Goal: Communication & Community: Answer question/provide support

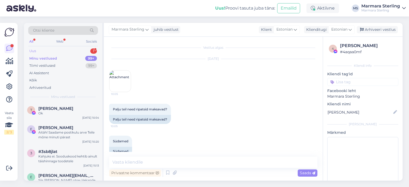
scroll to position [1511, 0]
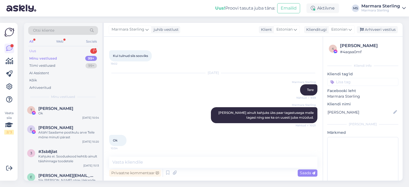
click at [78, 52] on div "Uus 1" at bounding box center [63, 50] width 70 height 7
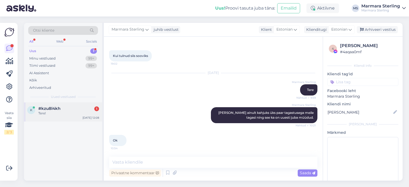
click at [76, 115] on div "Tere!" at bounding box center [68, 113] width 61 height 5
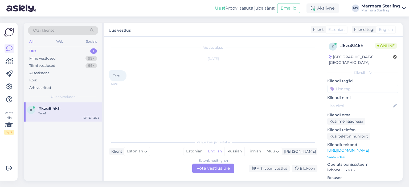
click at [225, 169] on div "Estonian to English Võta vestlus üle" at bounding box center [213, 169] width 42 height 10
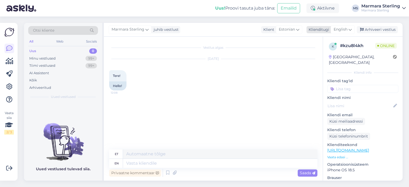
click at [341, 28] on span "English" at bounding box center [340, 30] width 14 height 6
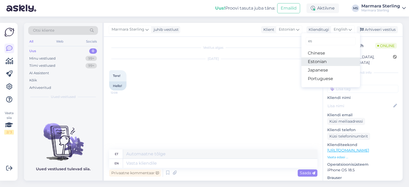
click at [337, 61] on link "Estonian" at bounding box center [330, 61] width 59 height 9
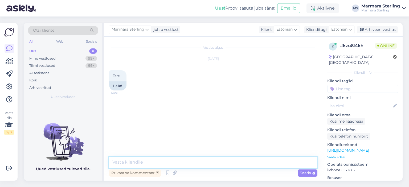
click at [177, 162] on textarea at bounding box center [213, 162] width 208 height 11
type textarea "Tere"
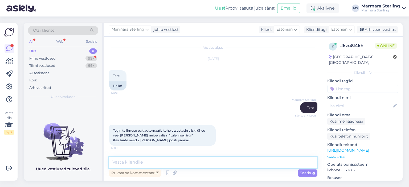
click at [189, 161] on textarea at bounding box center [213, 162] width 208 height 11
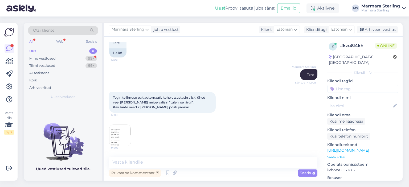
click at [120, 132] on img at bounding box center [119, 135] width 21 height 21
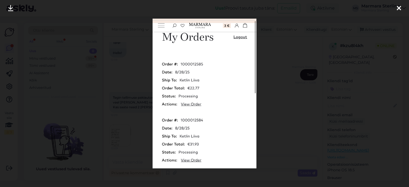
click at [403, 6] on div at bounding box center [398, 8] width 11 height 17
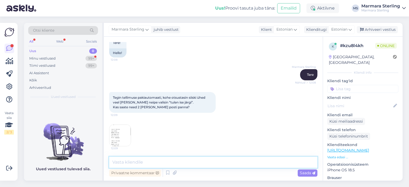
click at [200, 157] on textarea at bounding box center [213, 162] width 208 height 11
type textarea "Jah saab ikka"
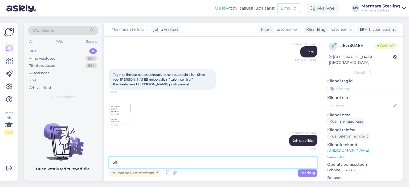
type textarea "S"
click at [129, 115] on img at bounding box center [119, 112] width 21 height 21
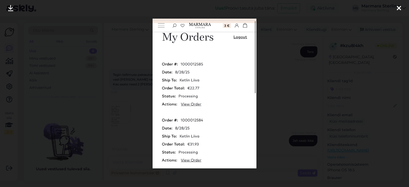
click at [396, 9] on div at bounding box center [398, 8] width 11 height 17
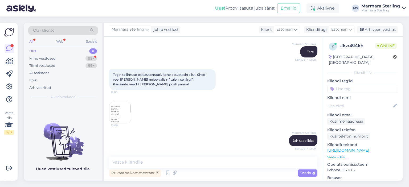
scroll to position [84, 0]
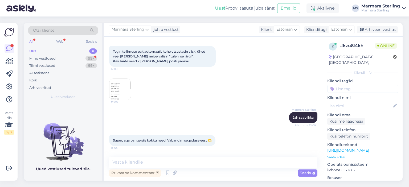
click at [172, 152] on div "Vestlus algas [DATE] Tere! 12:08 Hello! Marmara Sterling Tere Nähtud ✓ 12:08 Te…" at bounding box center [213, 109] width 219 height 144
click at [171, 160] on textarea at bounding box center [213, 162] width 208 height 11
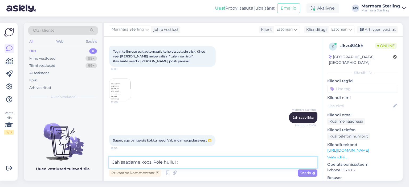
type textarea "Jah saadame koos. Pole hullu! :)"
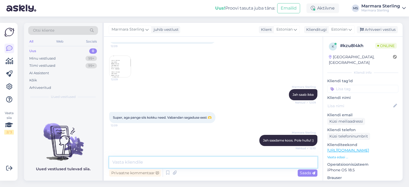
scroll to position [129, 0]
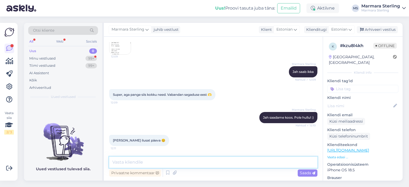
click at [171, 160] on textarea at bounding box center [213, 162] width 208 height 11
type textarea "Teile ka! :)"
